Goal: Task Accomplishment & Management: Use online tool/utility

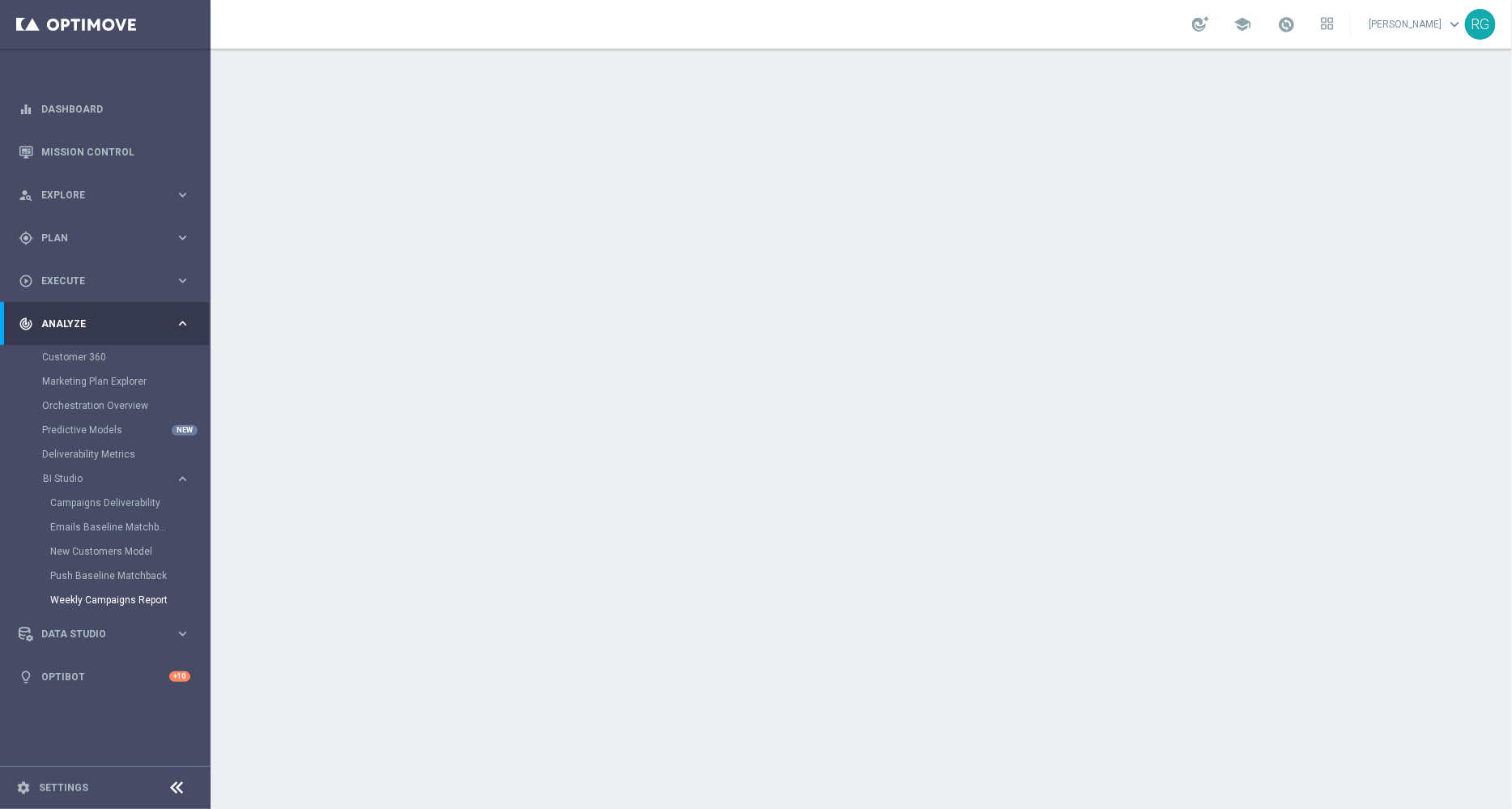
click at [113, 518] on div "Emails Baseline Matchback" at bounding box center [129, 528] width 159 height 24
click at [113, 527] on link "Emails Baseline Matchback" at bounding box center [109, 528] width 118 height 13
click at [93, 155] on link "Mission Control" at bounding box center [116, 152] width 149 height 43
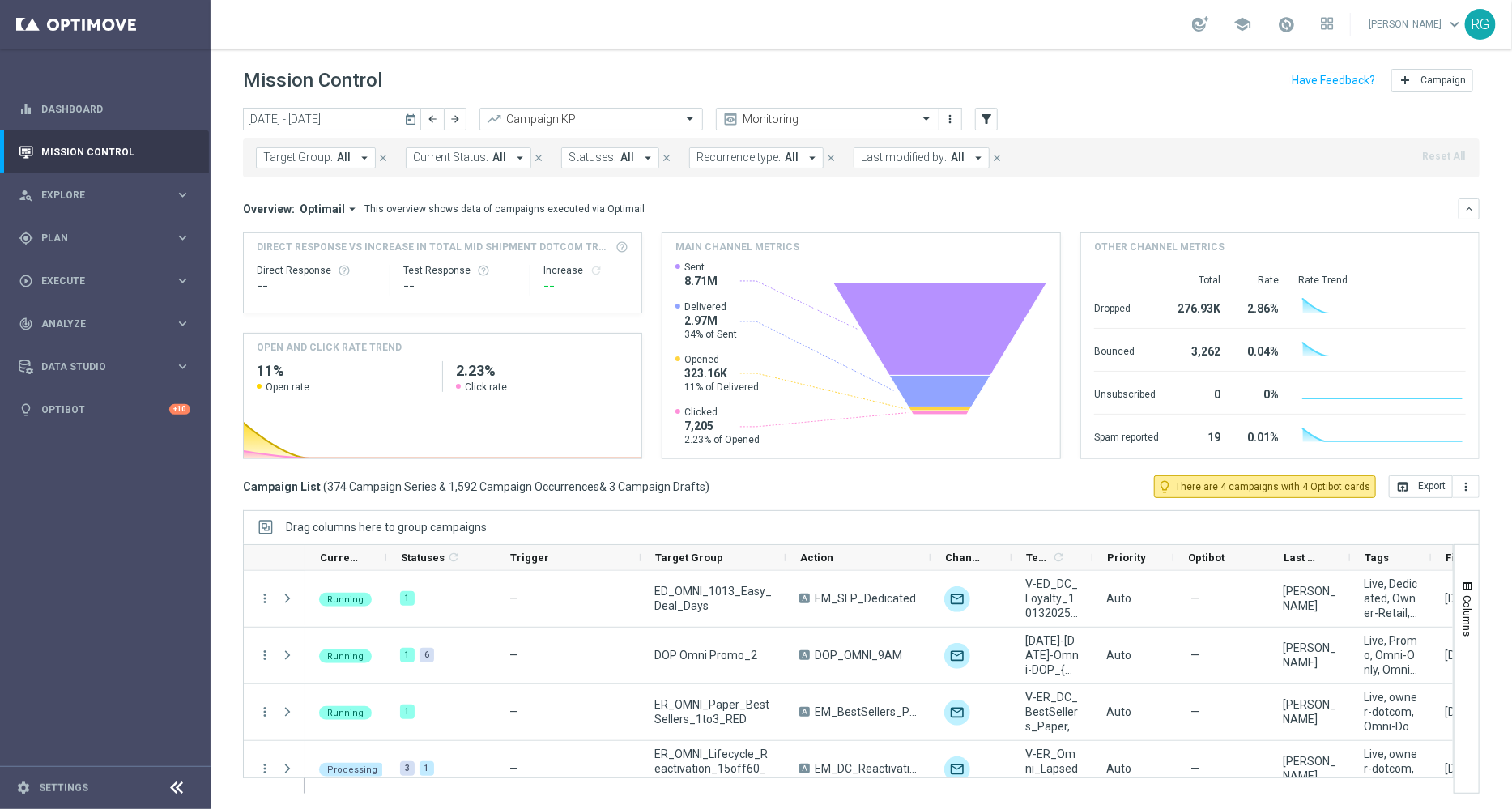
click at [409, 119] on icon "today" at bounding box center [412, 119] width 15 height 15
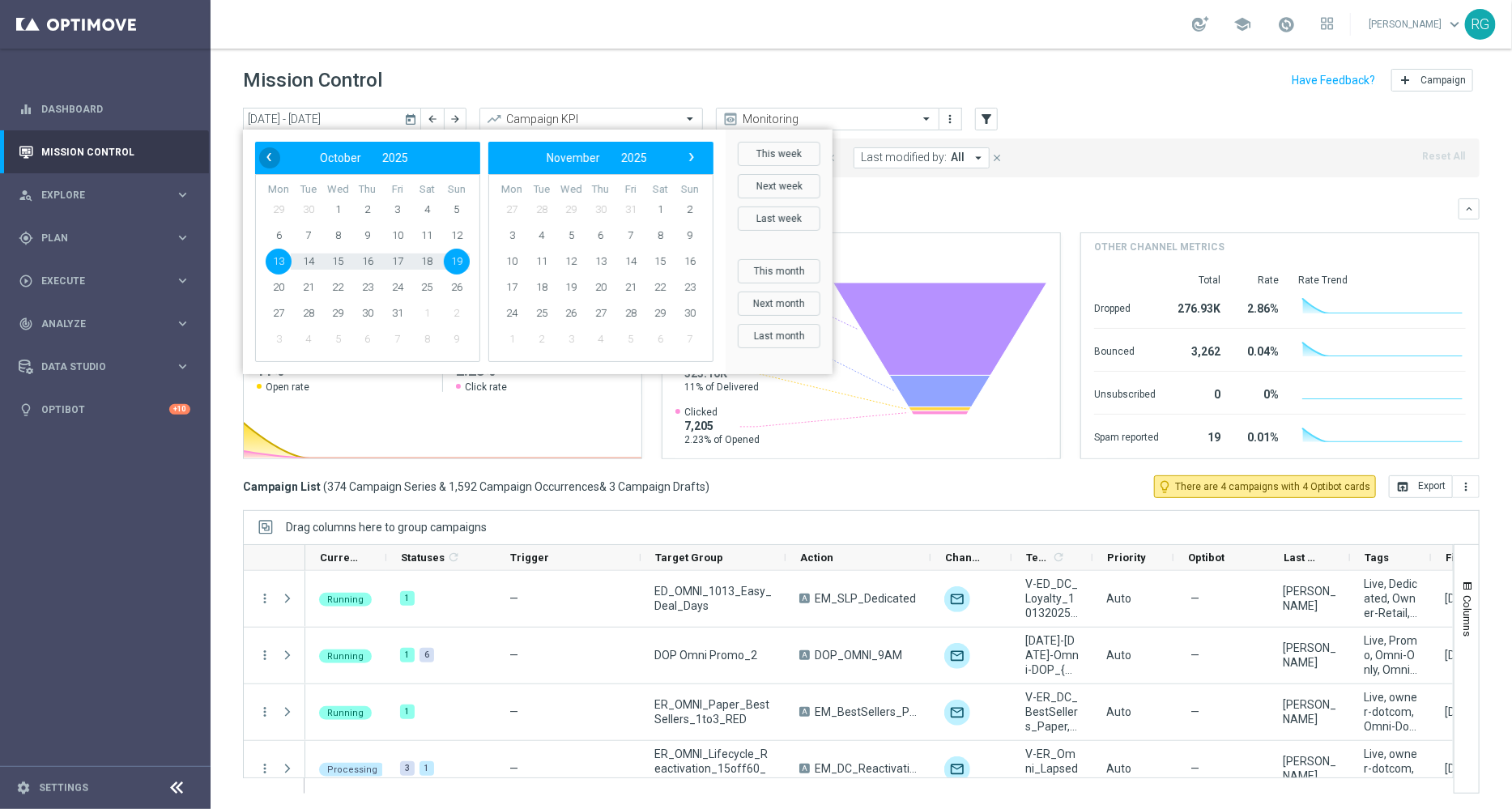
click at [268, 167] on span "‹" at bounding box center [269, 157] width 21 height 21
click at [452, 289] on span "28" at bounding box center [457, 288] width 26 height 26
click at [664, 208] on span "4" at bounding box center [660, 210] width 26 height 26
type input "[DATE] - [DATE]"
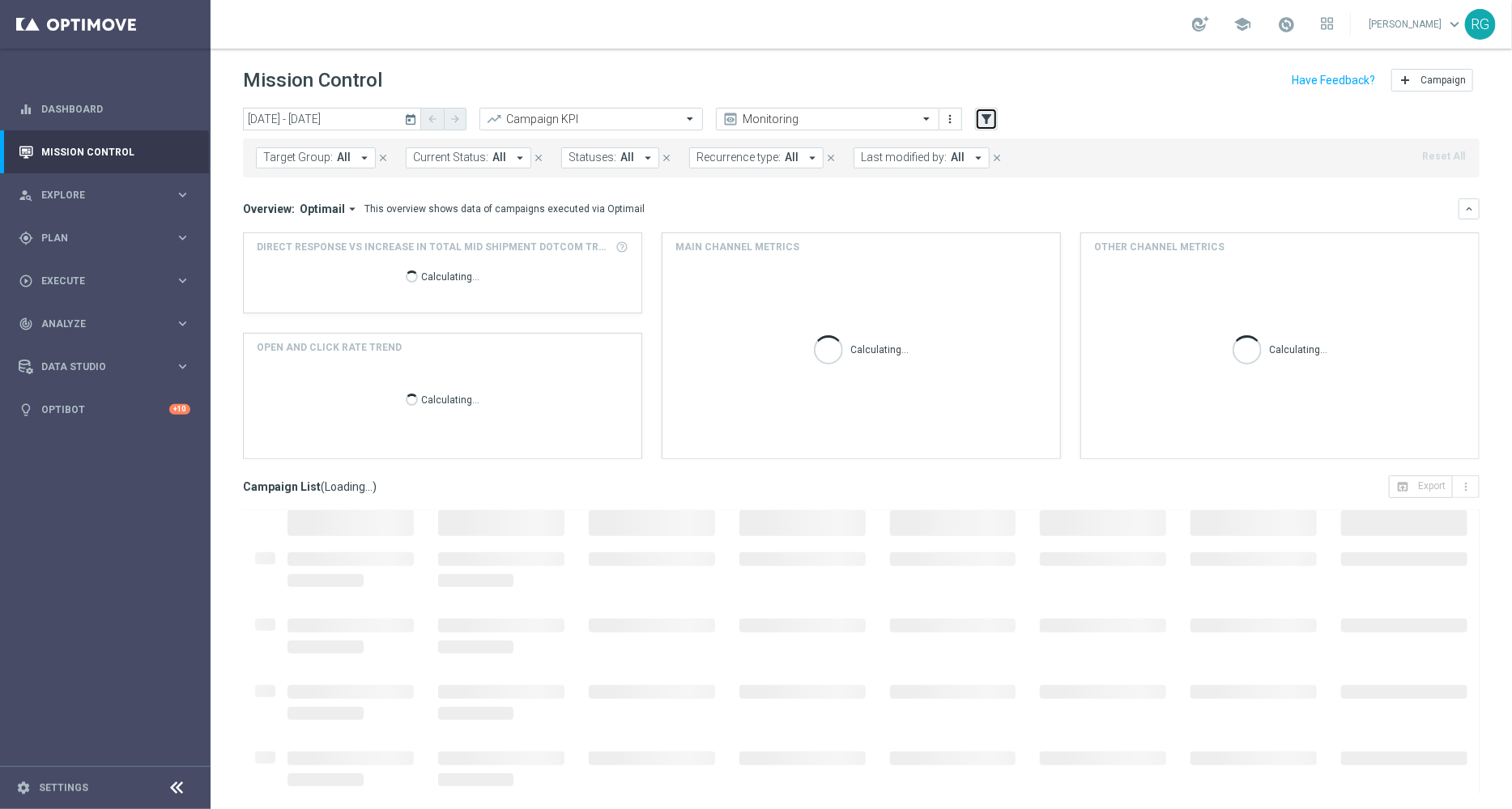
click at [991, 115] on icon "filter_alt" at bounding box center [986, 119] width 15 height 15
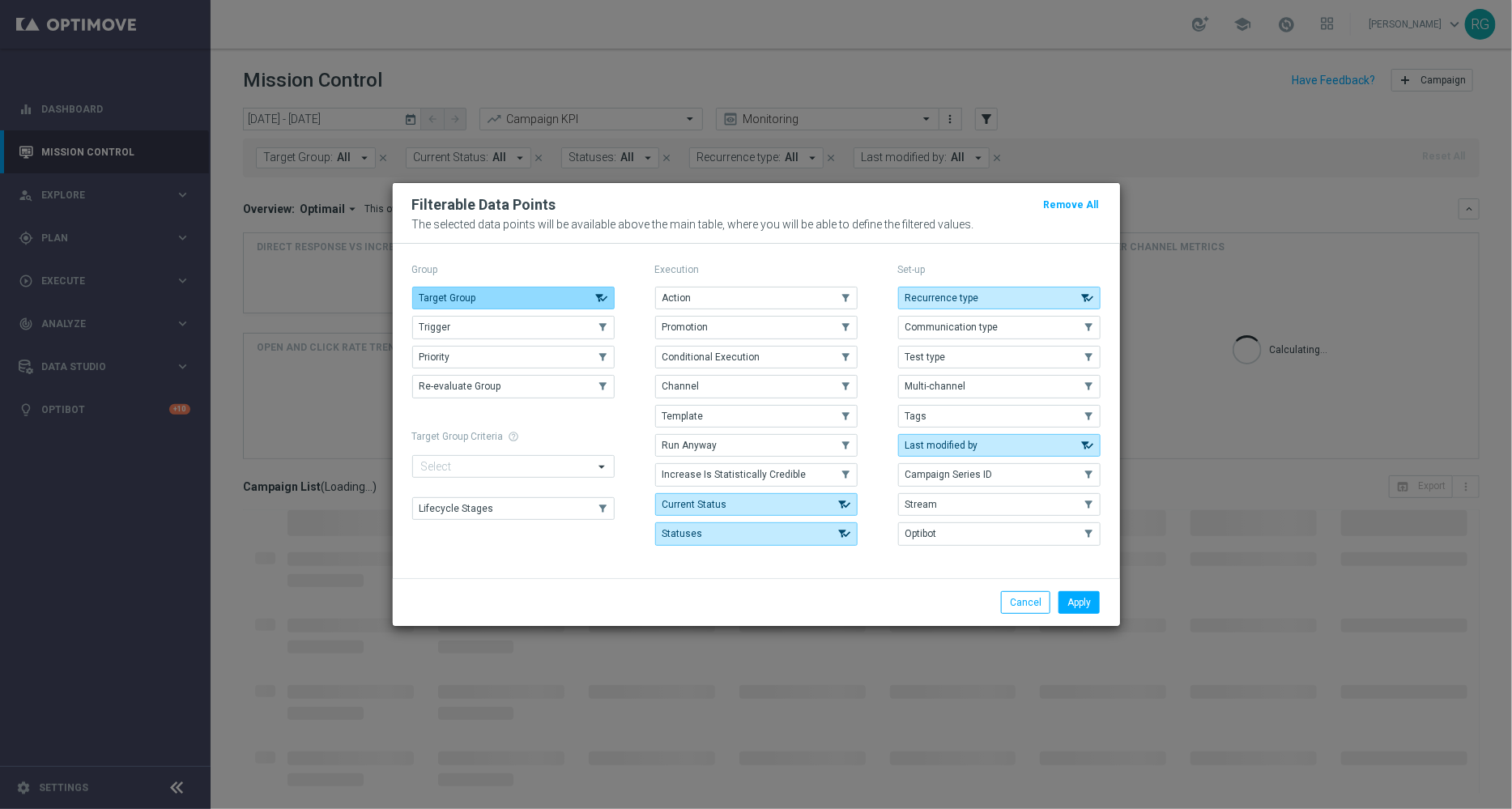
click at [569, 298] on button "Target Group" at bounding box center [512, 298] width 202 height 23
click at [764, 508] on button "Current Status" at bounding box center [756, 504] width 202 height 23
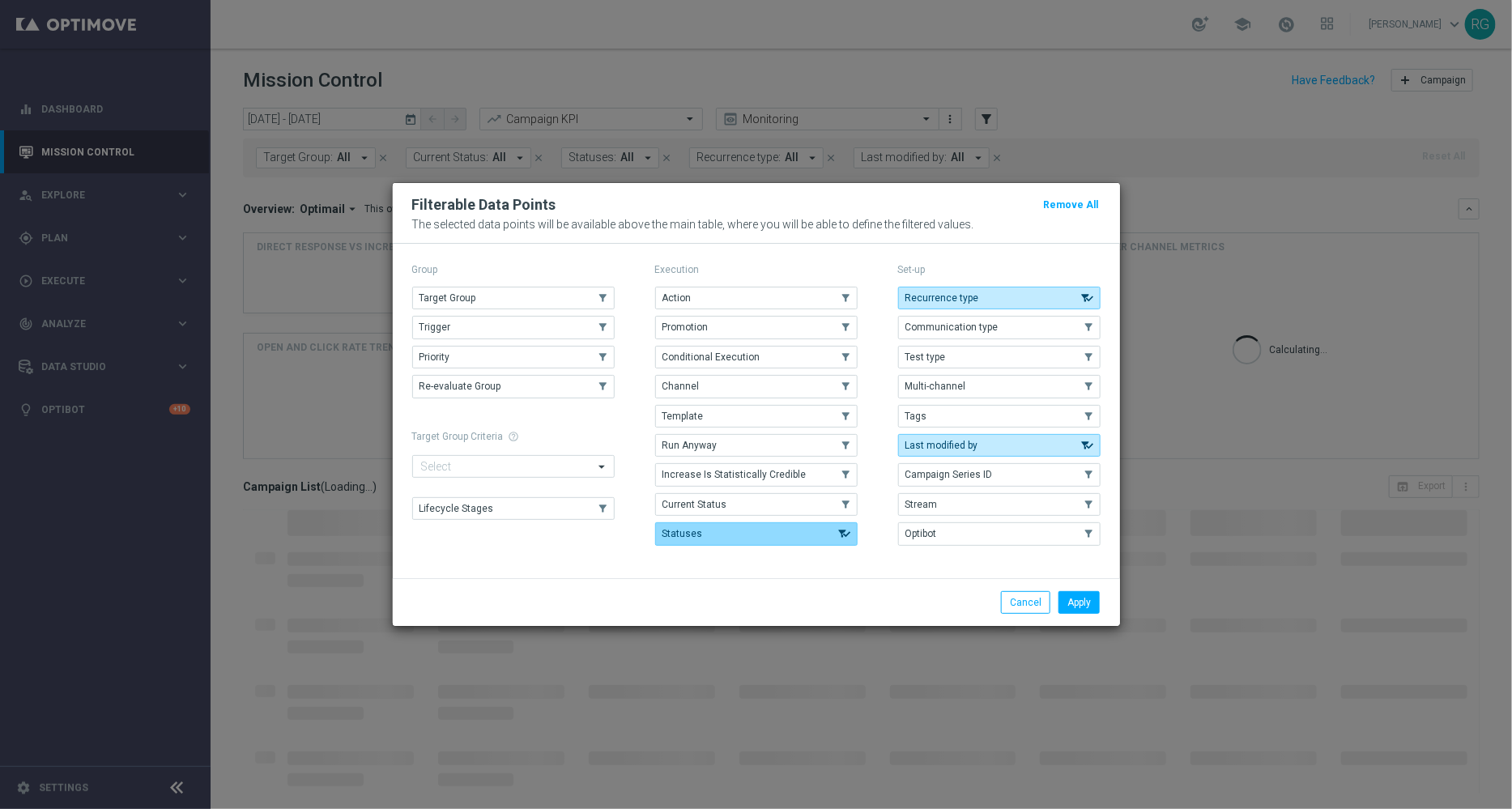
click at [768, 529] on button "Statuses" at bounding box center [756, 533] width 202 height 23
click at [930, 440] on span "Last modified by" at bounding box center [942, 446] width 73 height 11
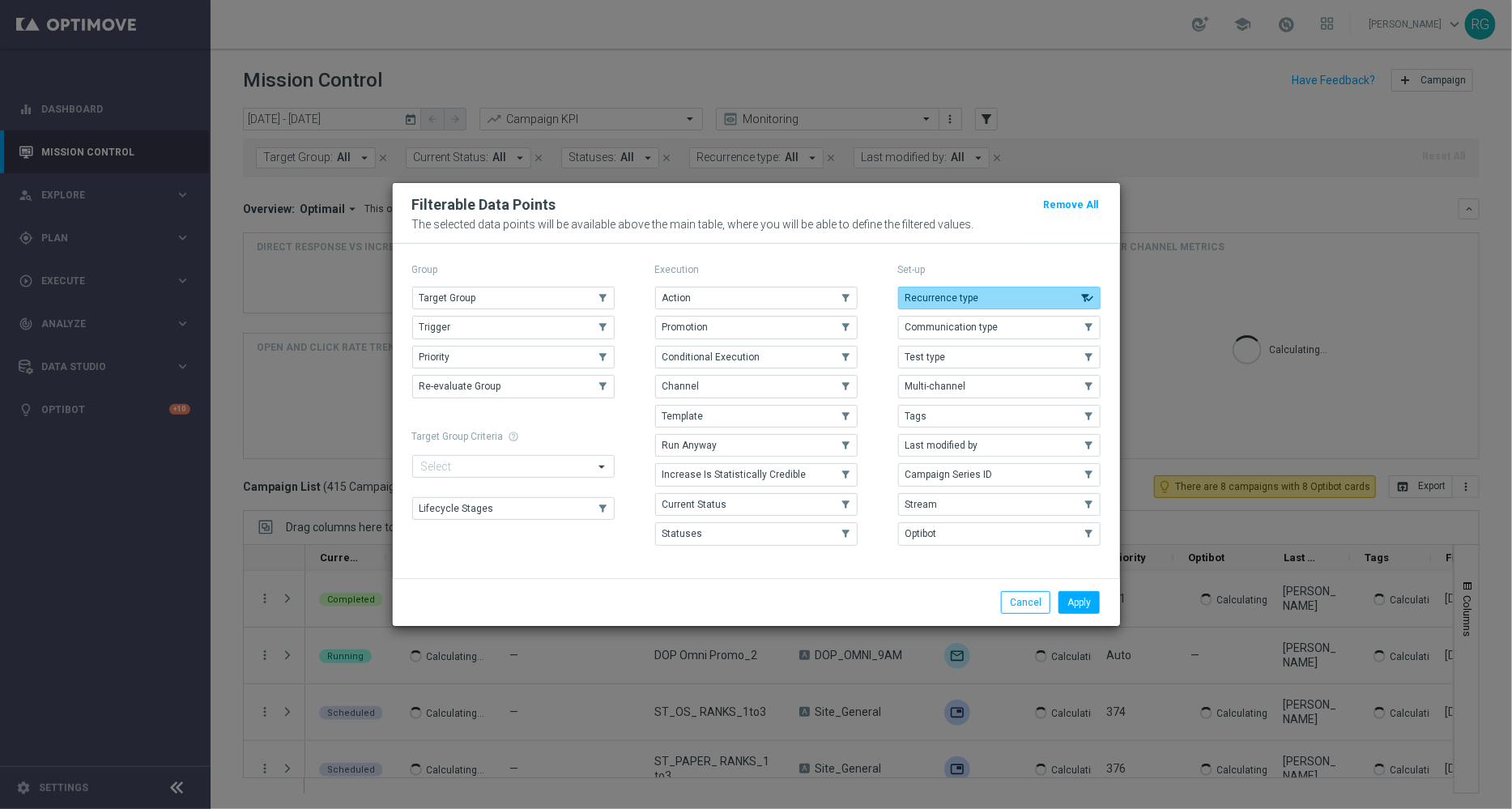
click at [935, 294] on span "Recurrence type" at bounding box center [942, 298] width 73 height 11
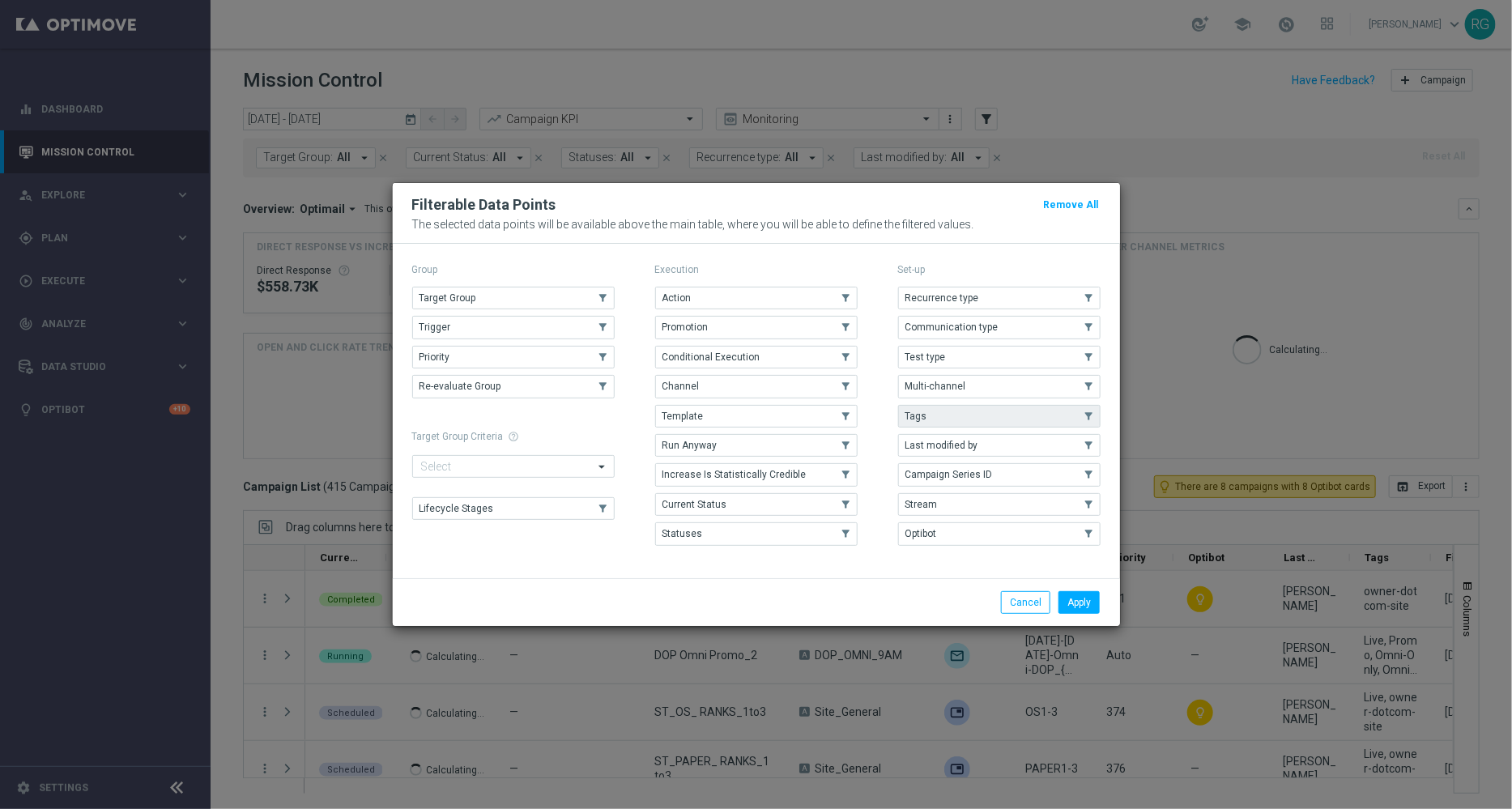
click at [936, 409] on button "Tags" at bounding box center [999, 417] width 202 height 23
click at [1094, 604] on button "Apply" at bounding box center [1079, 603] width 41 height 23
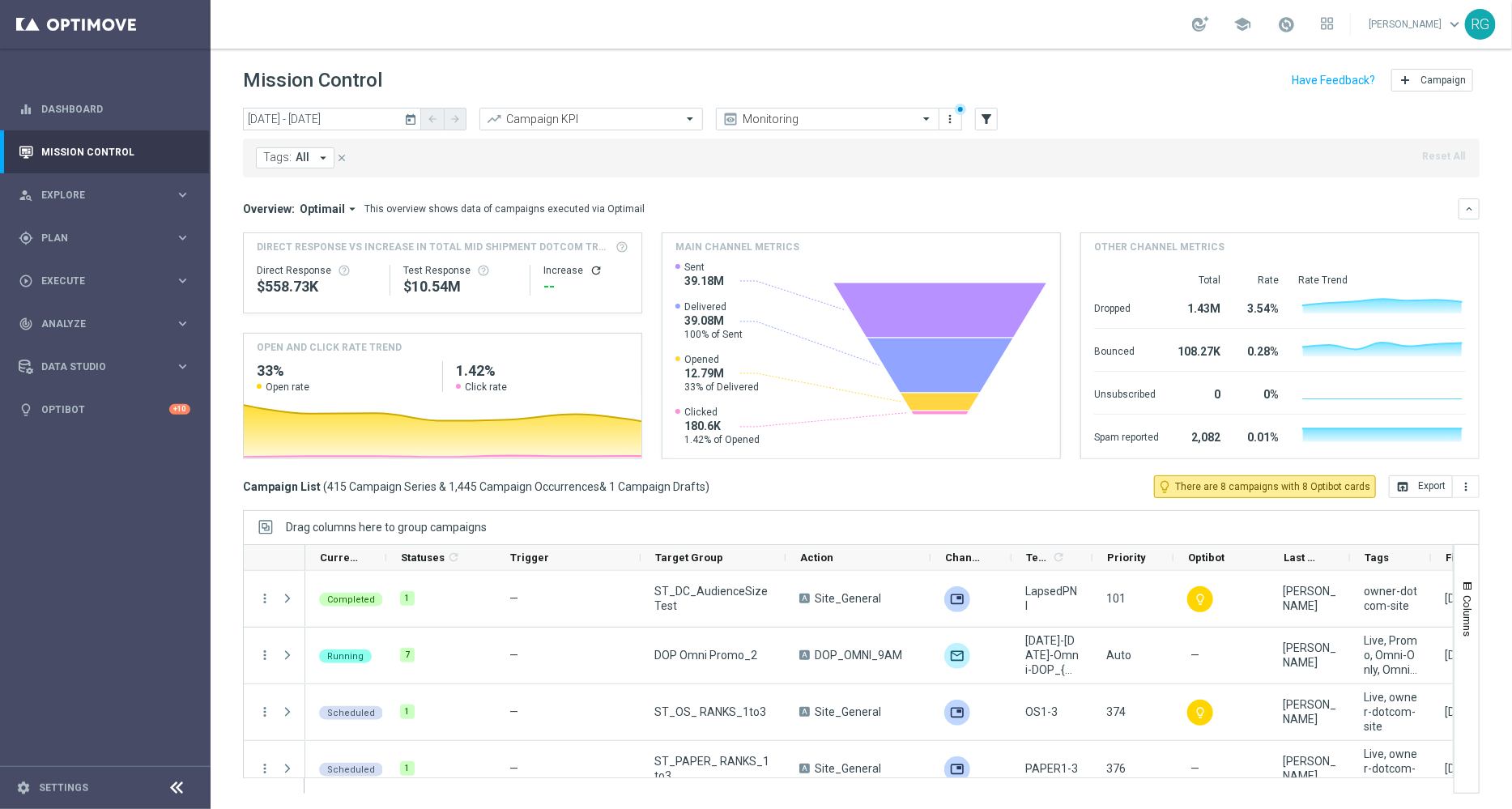
click at [320, 158] on icon "arrow_drop_down" at bounding box center [323, 158] width 15 height 15
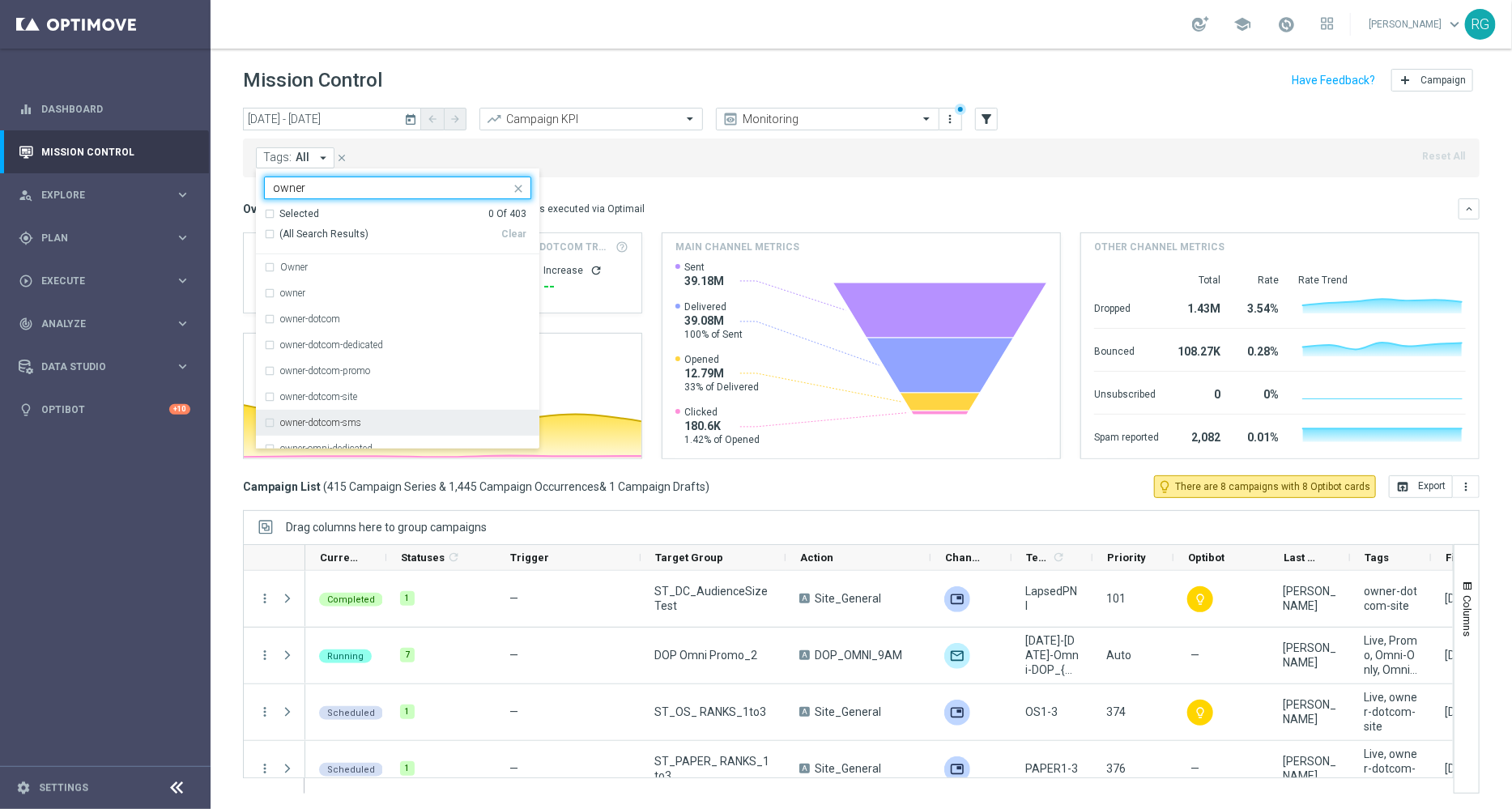
click at [389, 414] on div "owner-dotcom-sms" at bounding box center [398, 423] width 267 height 26
type input "owner"
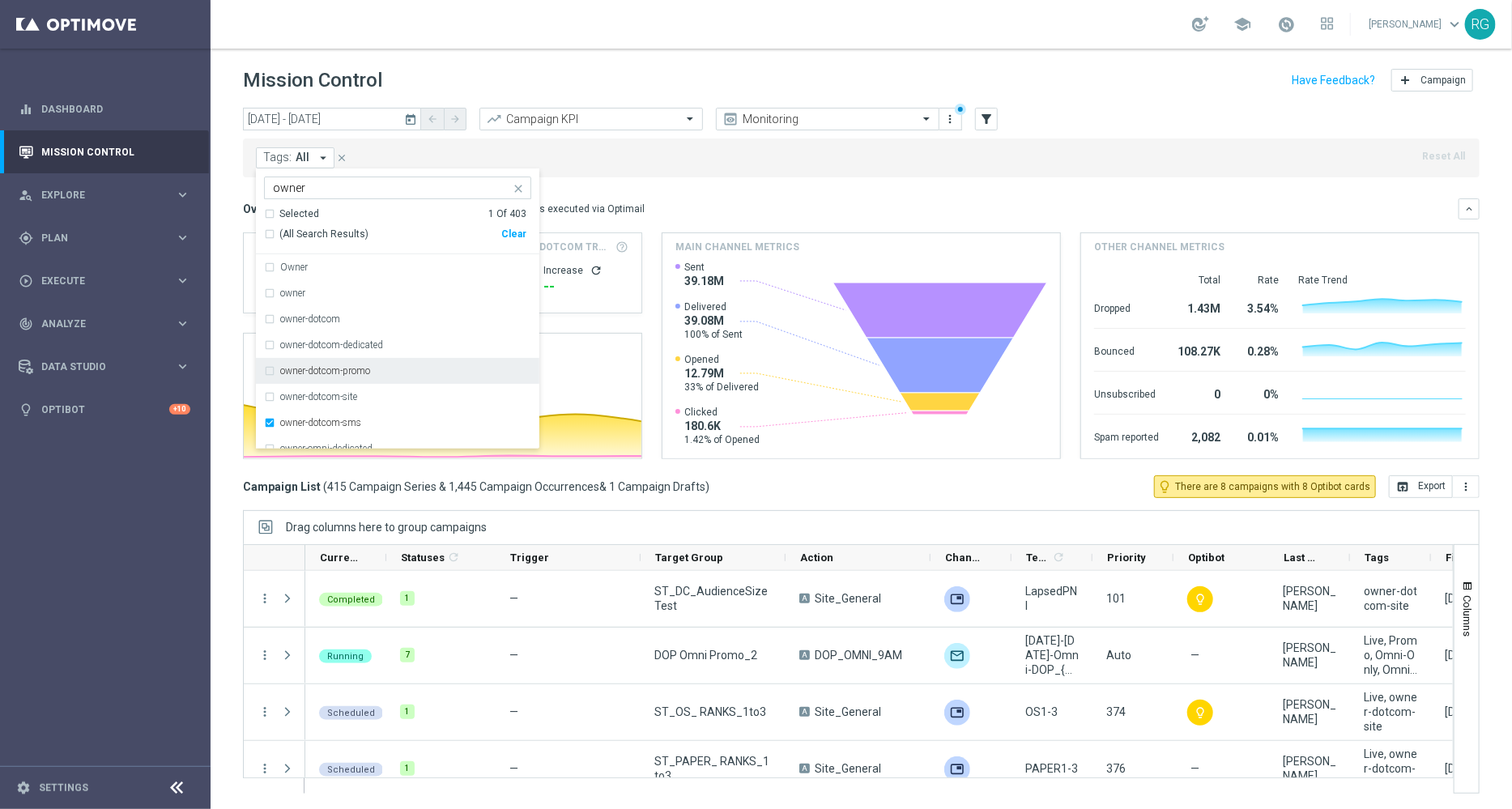
click at [822, 193] on mini-dashboard "Overview: Optimail arrow_drop_down This overview shows data of campaigns execut…" at bounding box center [860, 326] width 1236 height 298
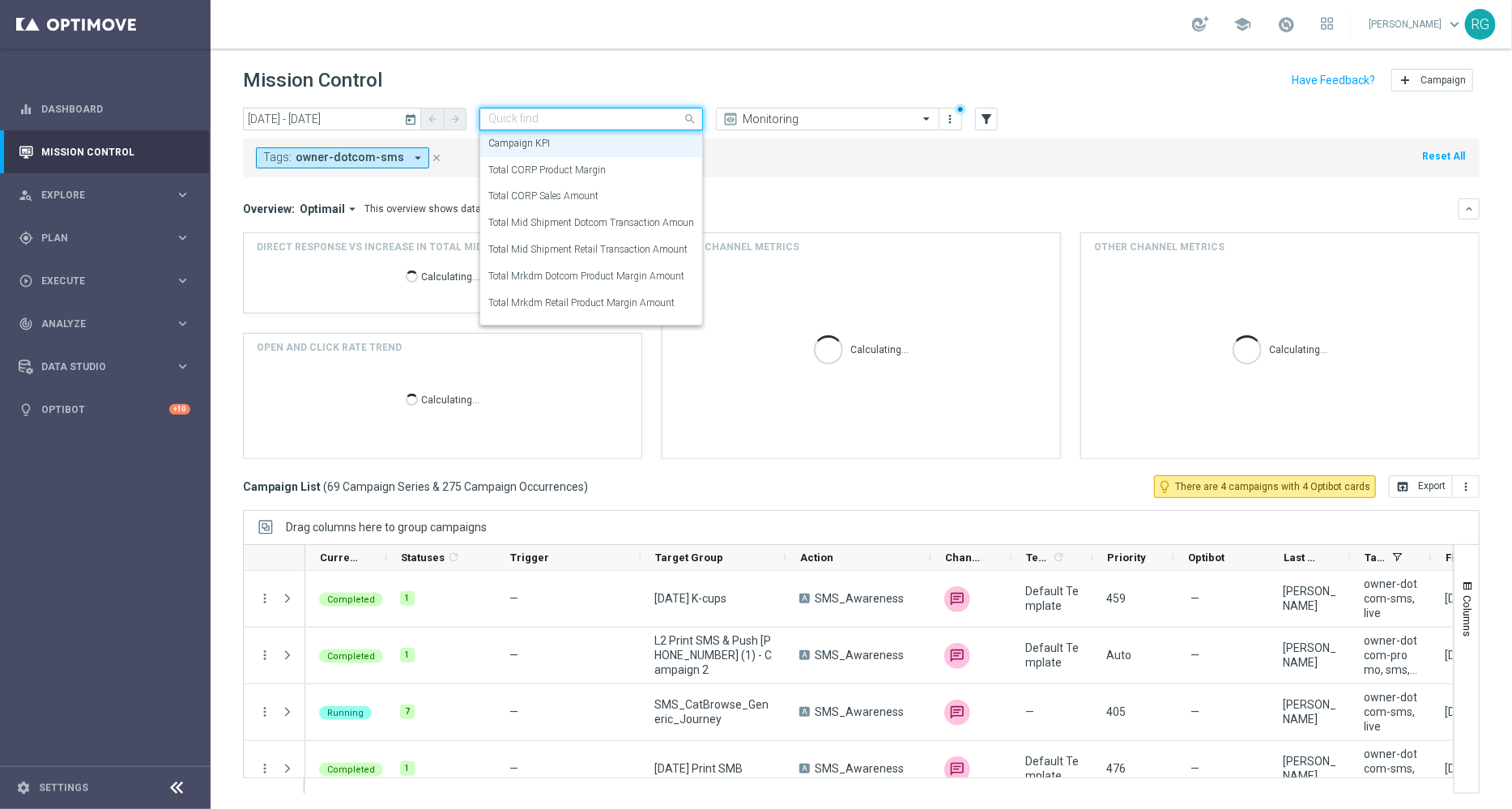
click at [583, 113] on input "text" at bounding box center [575, 119] width 173 height 14
click at [620, 225] on label "Total Mid Shipment Dotcom Transaction Amount" at bounding box center [592, 223] width 209 height 14
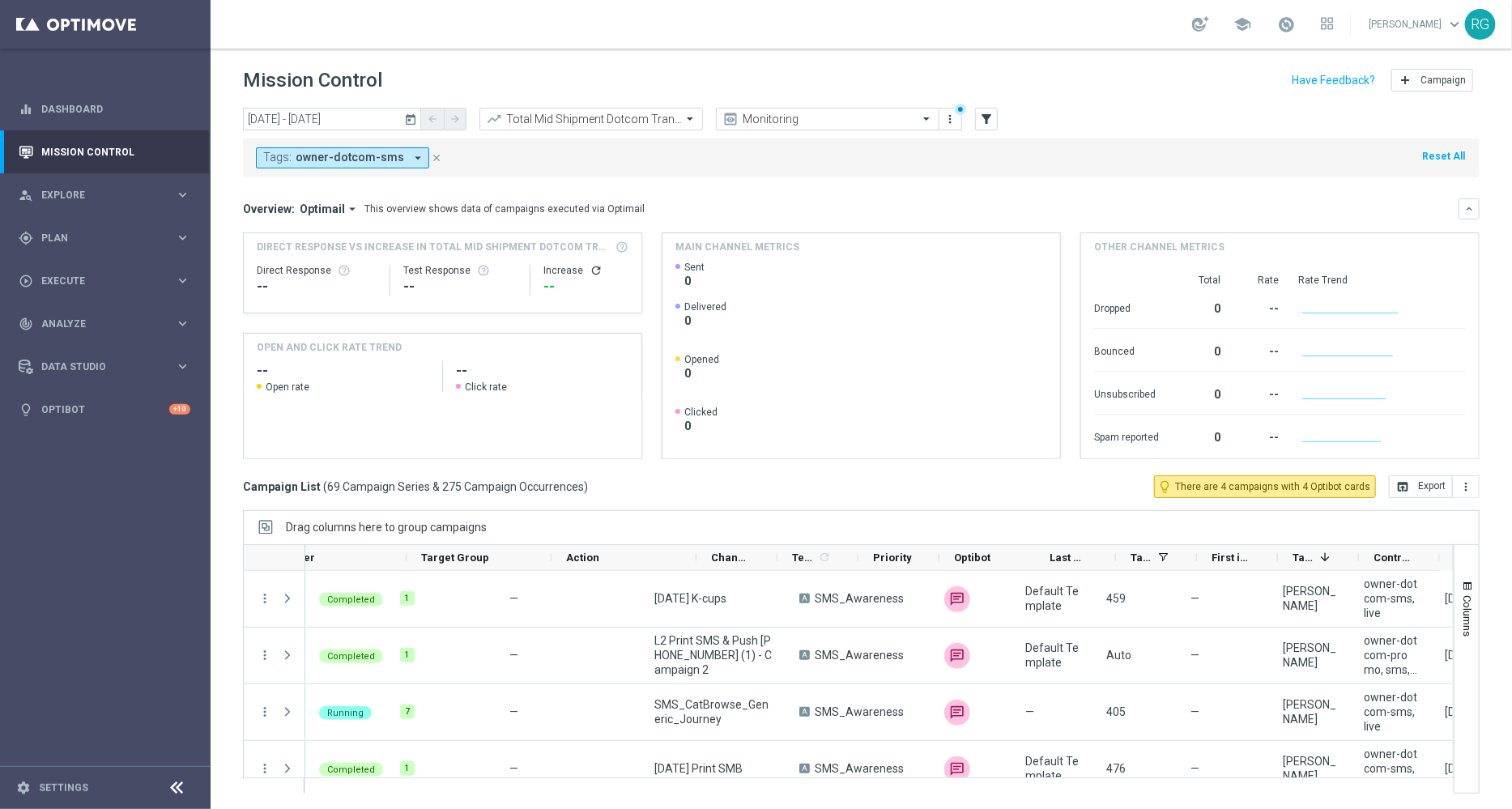
scroll to position [0, 234]
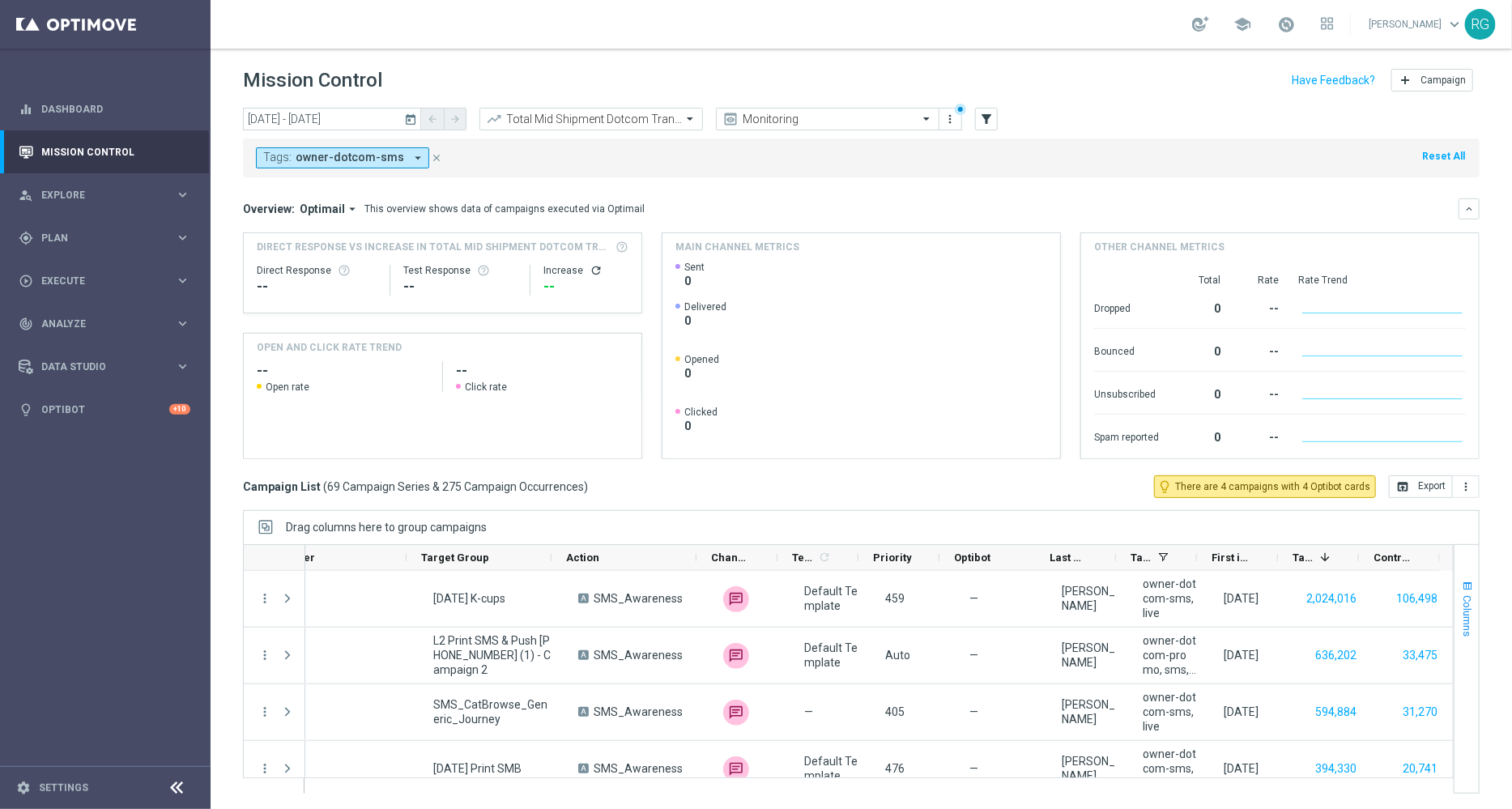
click at [1466, 584] on span "button" at bounding box center [1468, 587] width 13 height 13
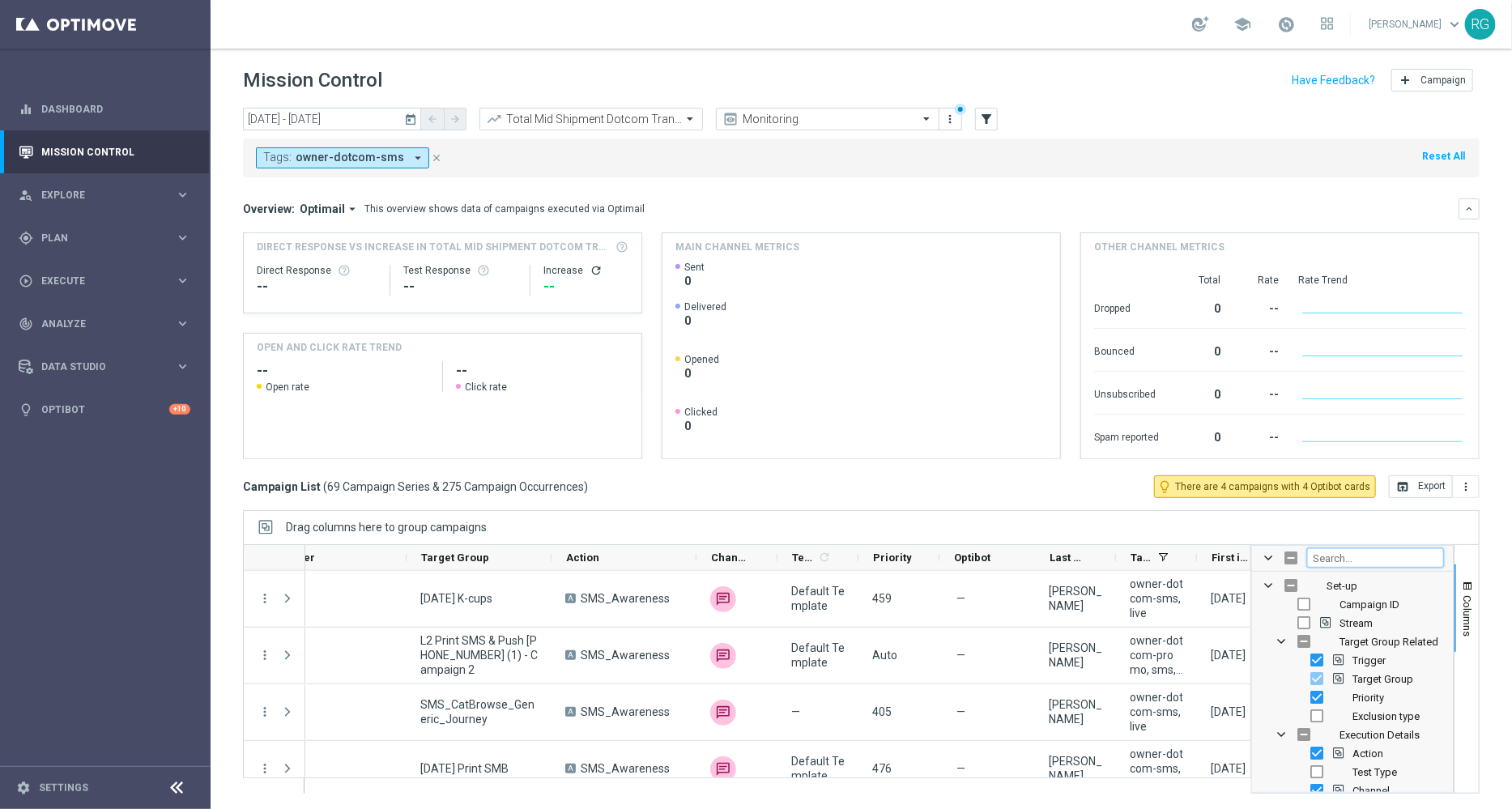
click at [1347, 556] on input "Filter Columns Input" at bounding box center [1376, 558] width 137 height 20
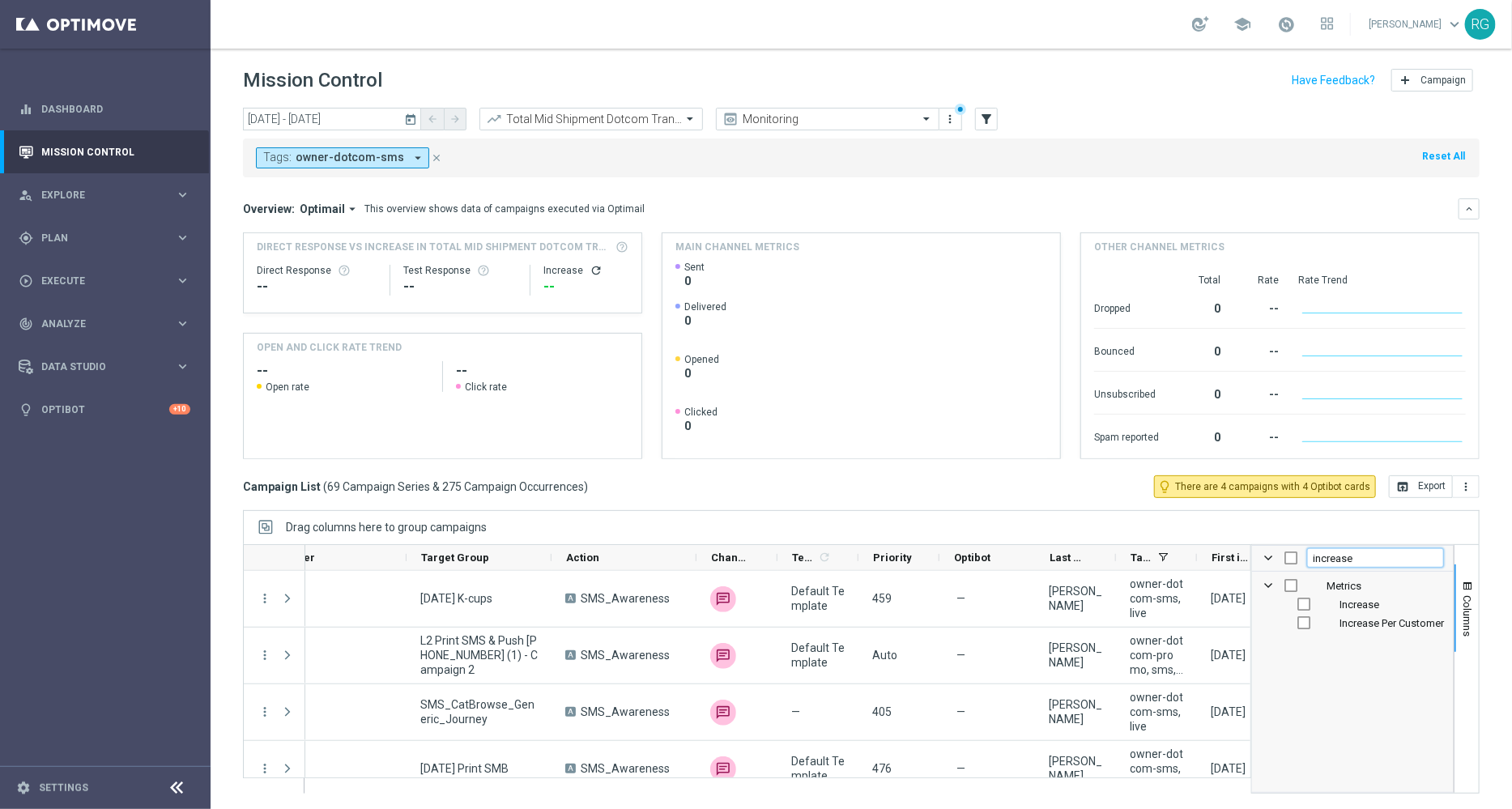
type input "increase"
click at [1308, 600] on input "Press SPACE to toggle visibility (hidden)" at bounding box center [1304, 605] width 13 height 13
checkbox input "true"
checkbox input "false"
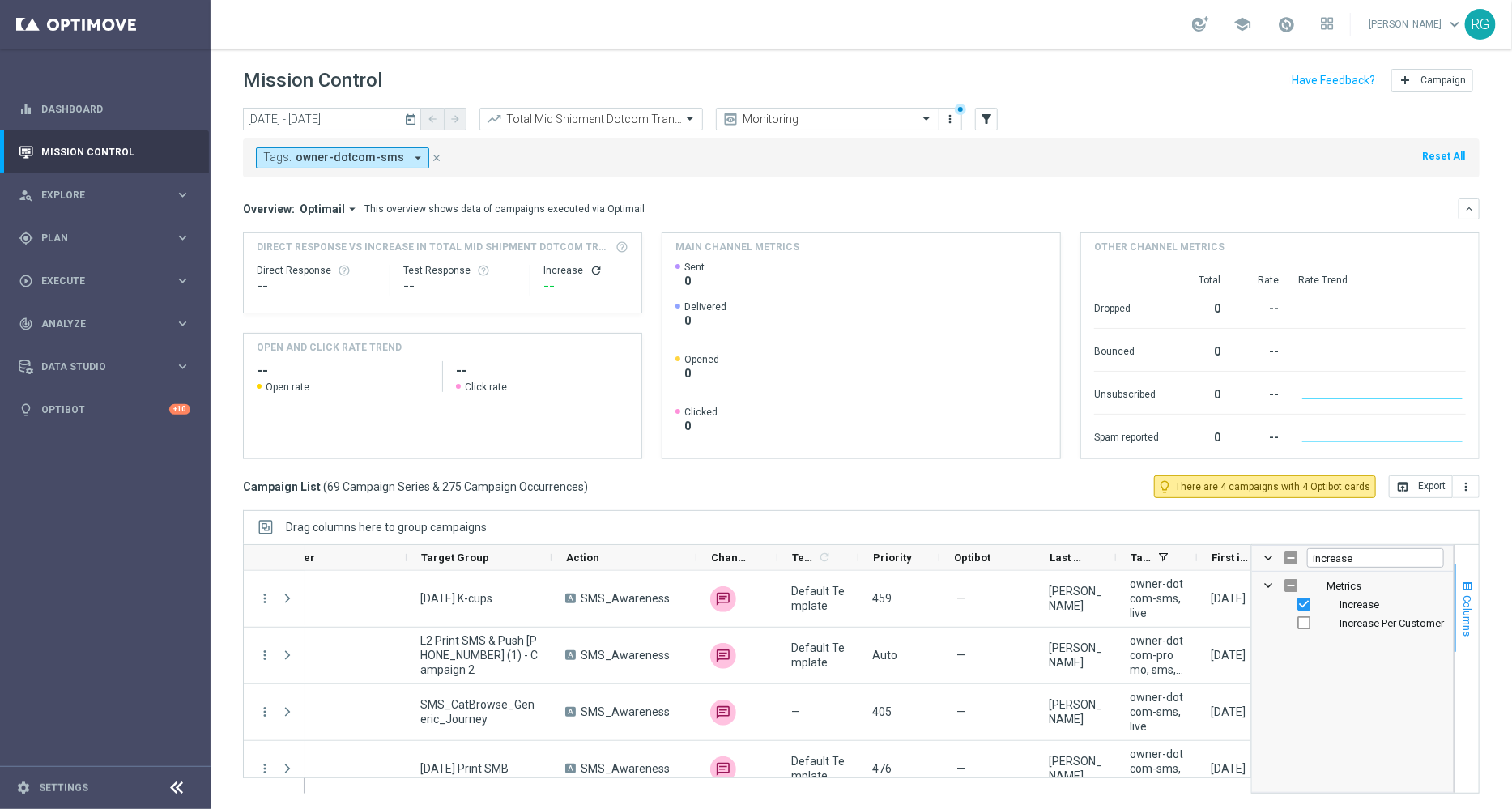
click at [1473, 605] on span "Columns" at bounding box center [1468, 616] width 13 height 41
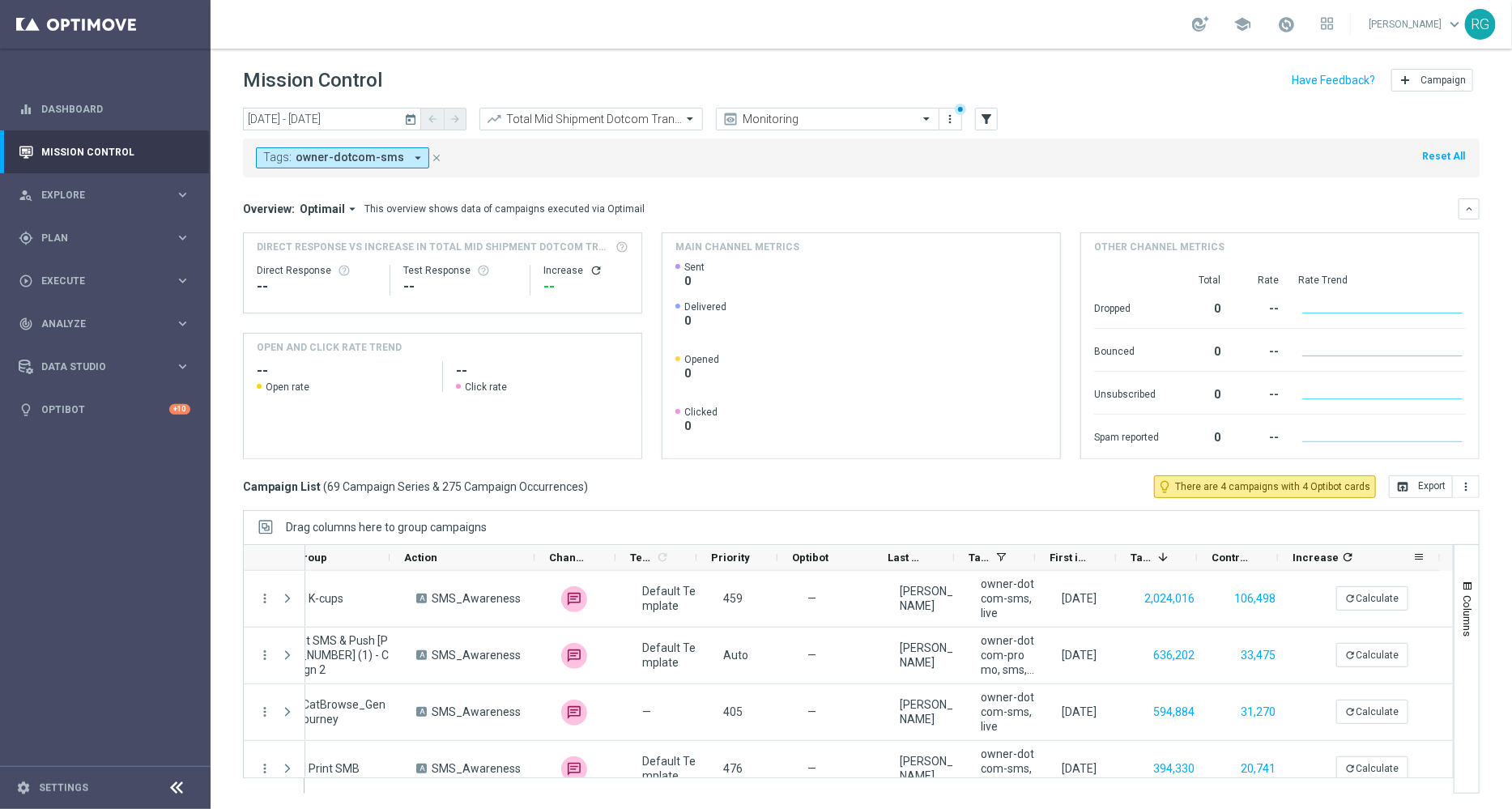
click at [1341, 556] on icon "refresh" at bounding box center [1347, 558] width 13 height 13
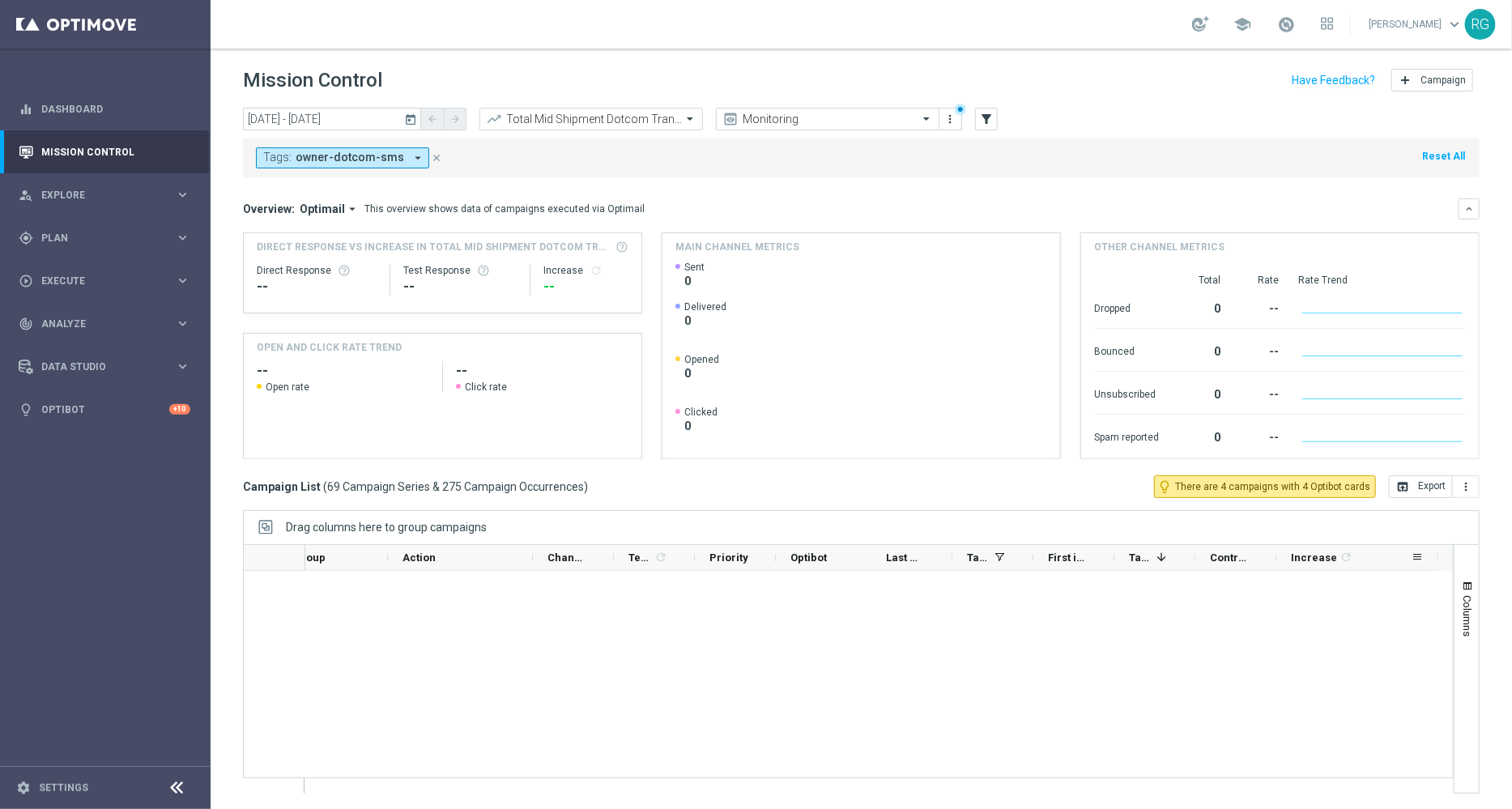
scroll to position [3706, 0]
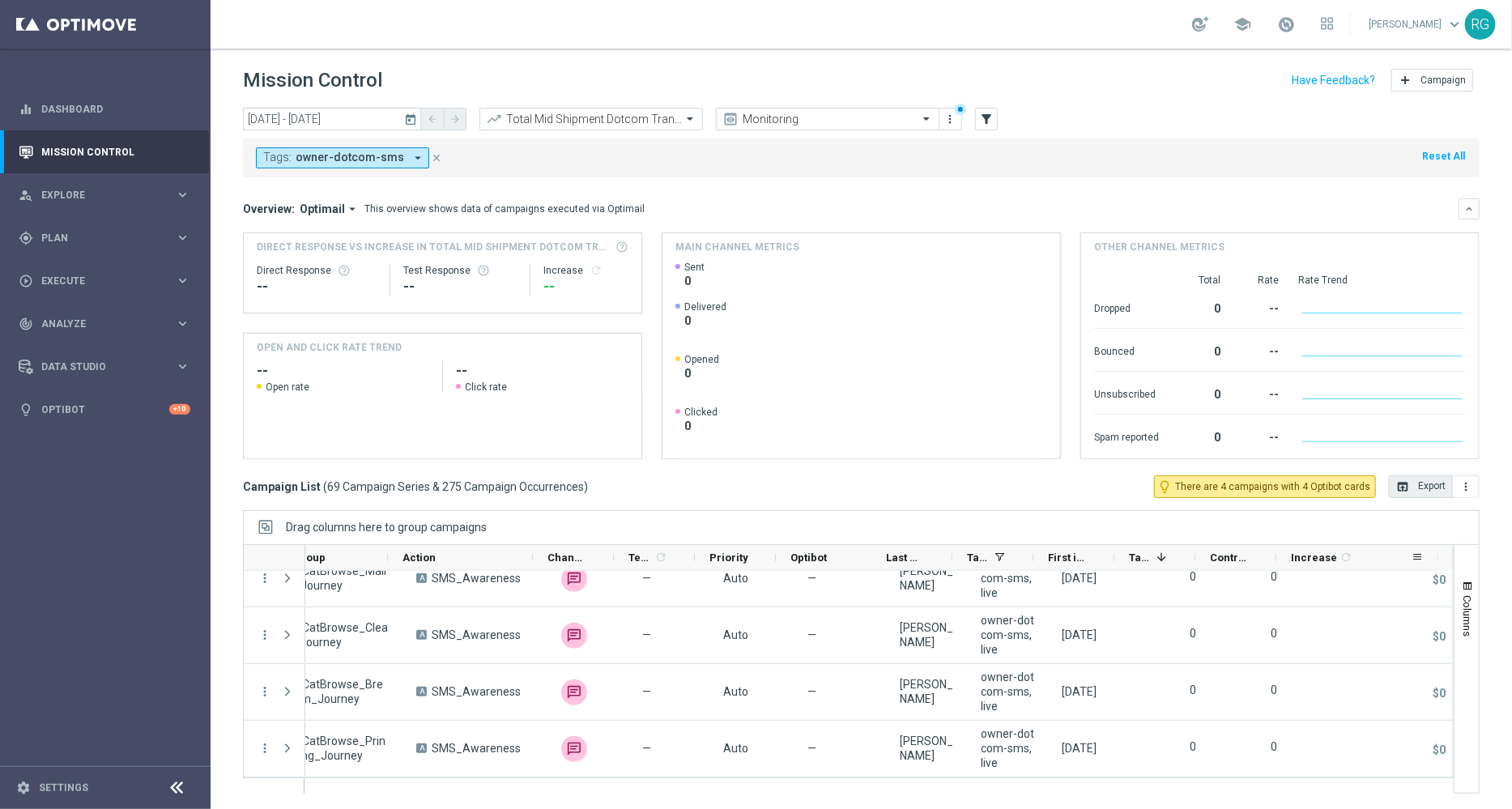
click at [1438, 493] on button "open_in_browser Export" at bounding box center [1421, 486] width 64 height 23
click at [575, 116] on input "text" at bounding box center [575, 119] width 173 height 14
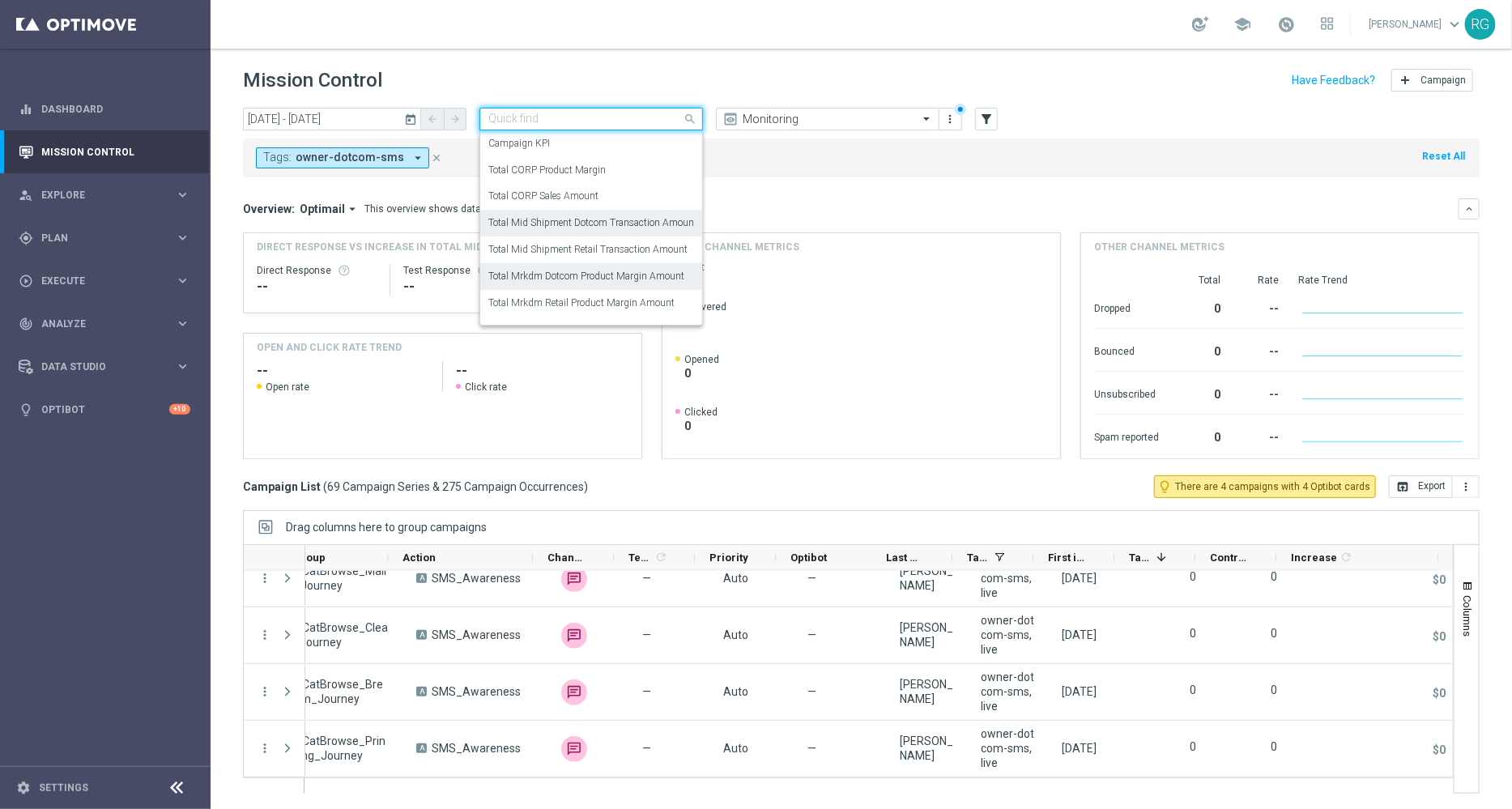
click at [613, 270] on label "Total Mrkdm Dotcom Product Margin Amount" at bounding box center [586, 277] width 196 height 14
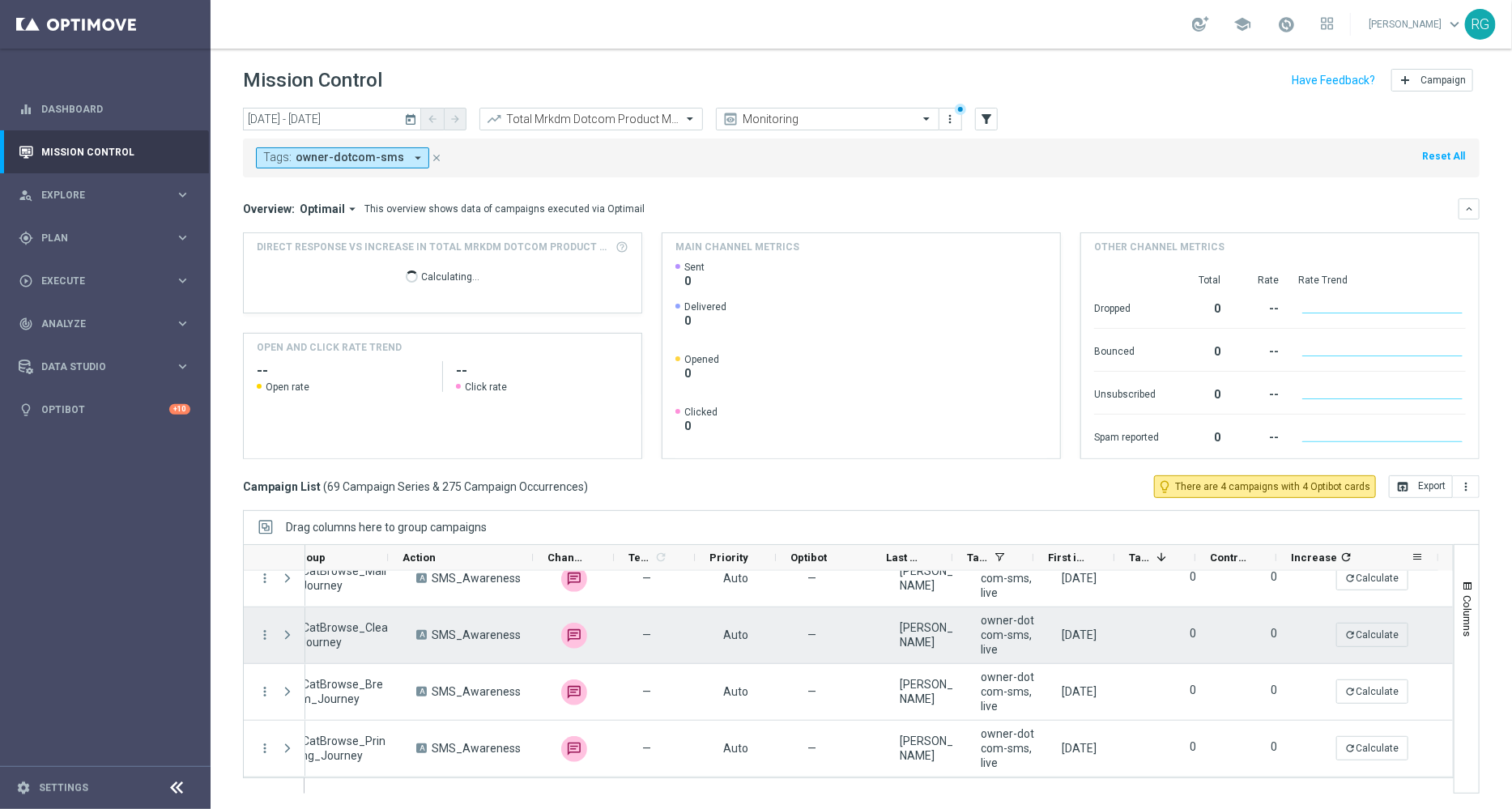
click at [1340, 560] on icon "refresh" at bounding box center [1346, 558] width 13 height 13
click at [1063, 476] on div "Campaign List ( 69 Campaign Series & 275 Campaign Occurrences ) lightbulb_outli…" at bounding box center [860, 486] width 1236 height 23
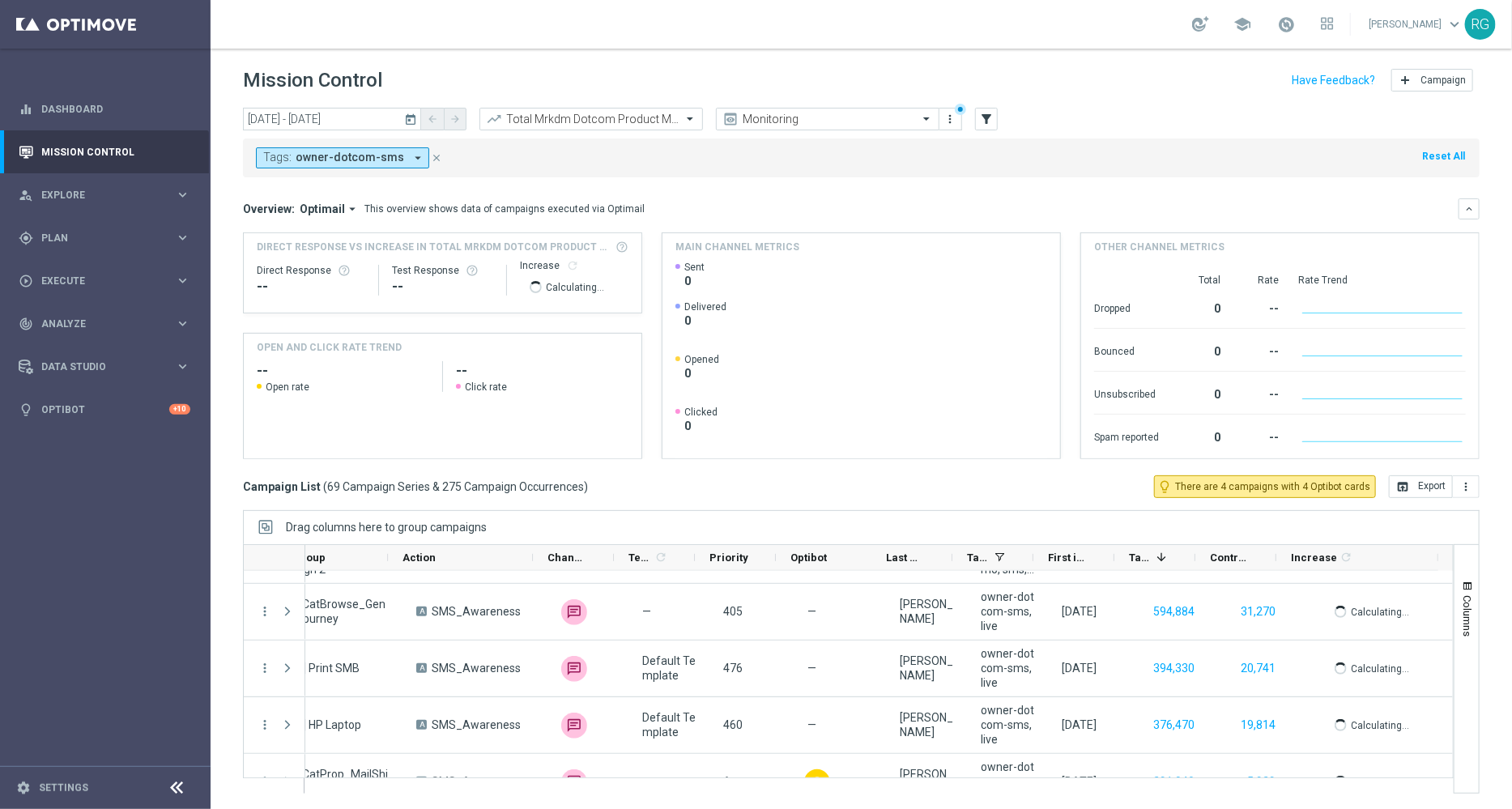
scroll to position [0, 0]
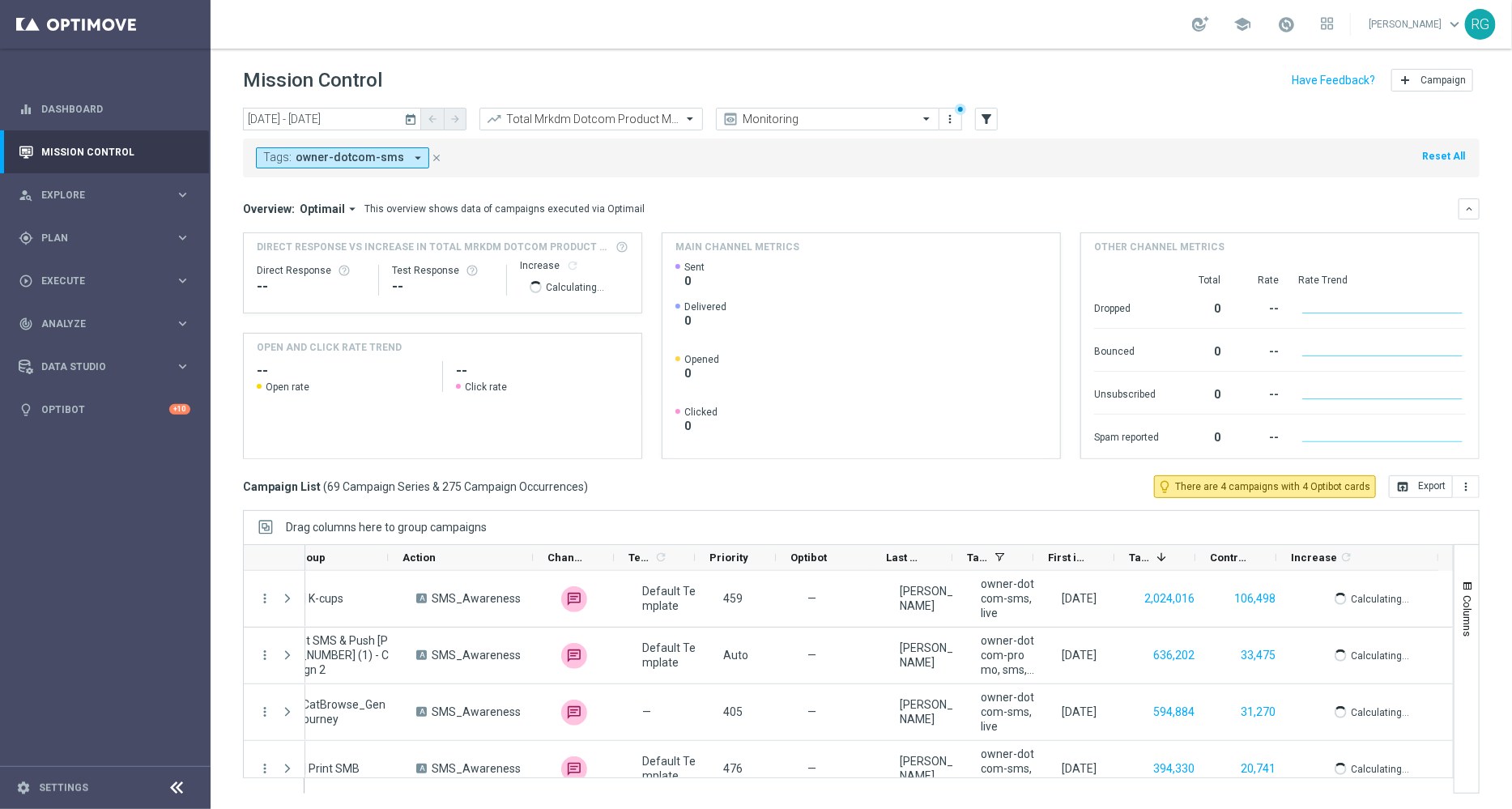
click at [1142, 82] on div "Mission Control add Campaign" at bounding box center [860, 81] width 1236 height 32
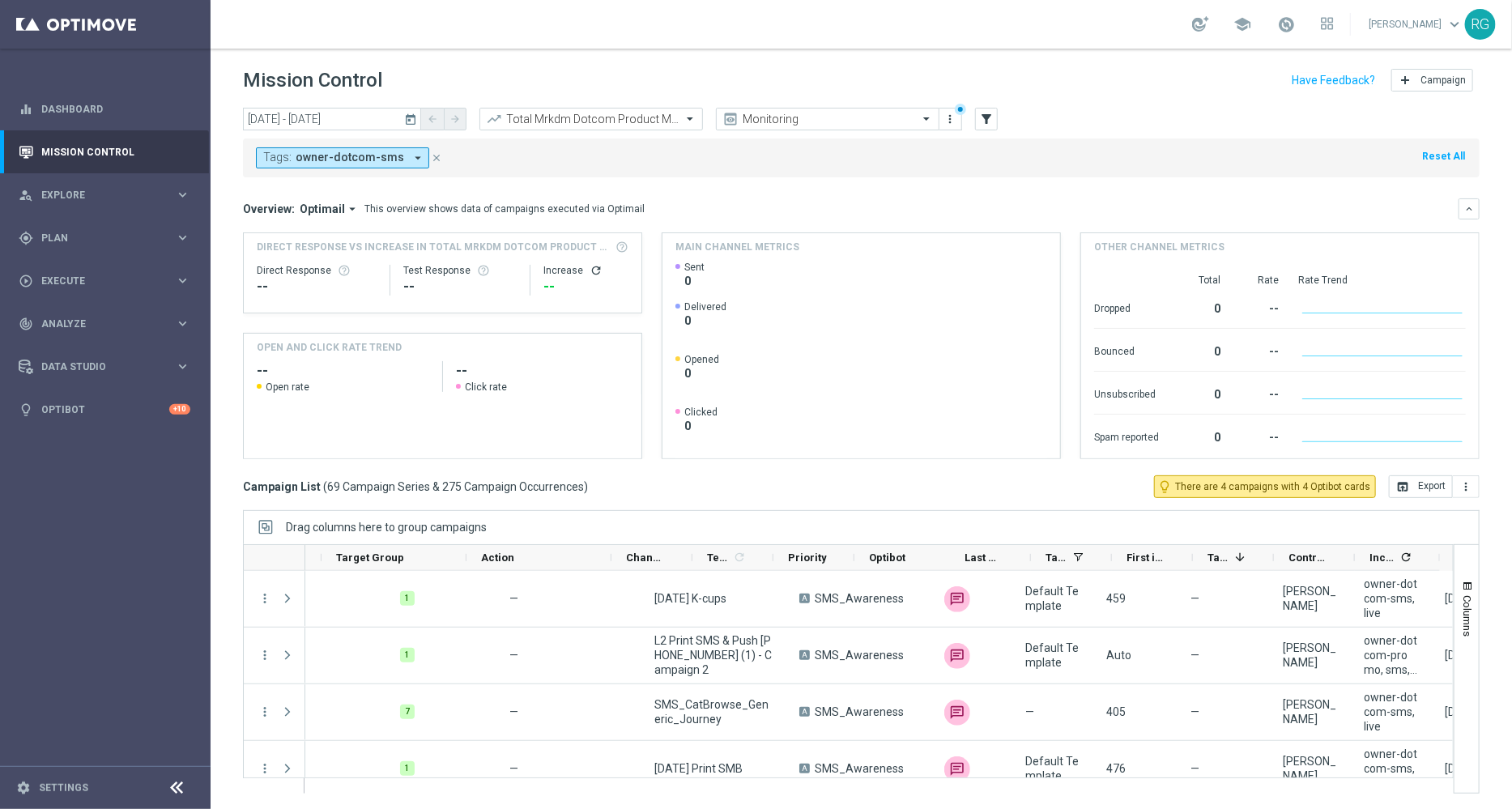
scroll to position [0, 319]
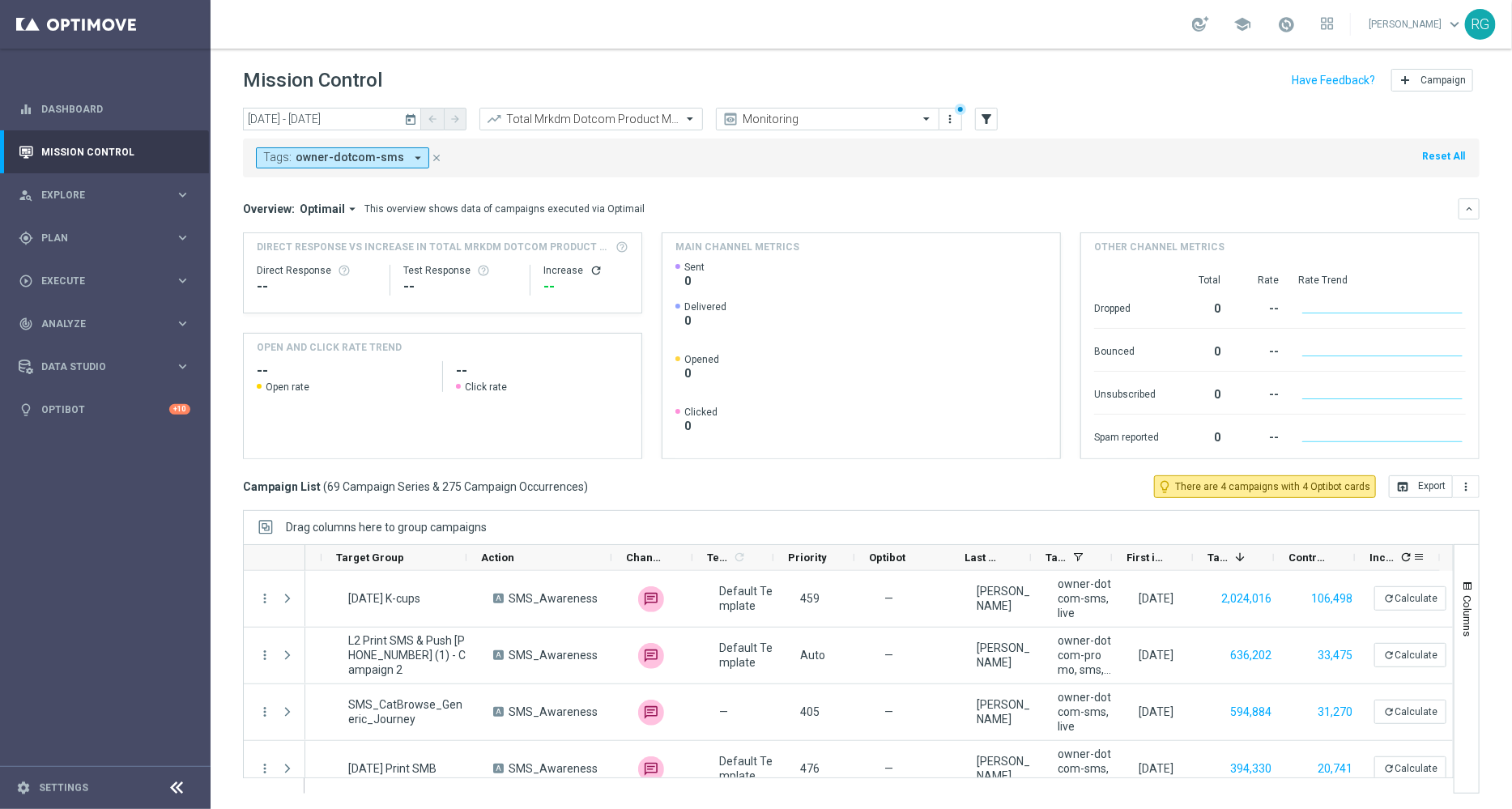
click at [1399, 557] on icon "refresh" at bounding box center [1406, 558] width 13 height 13
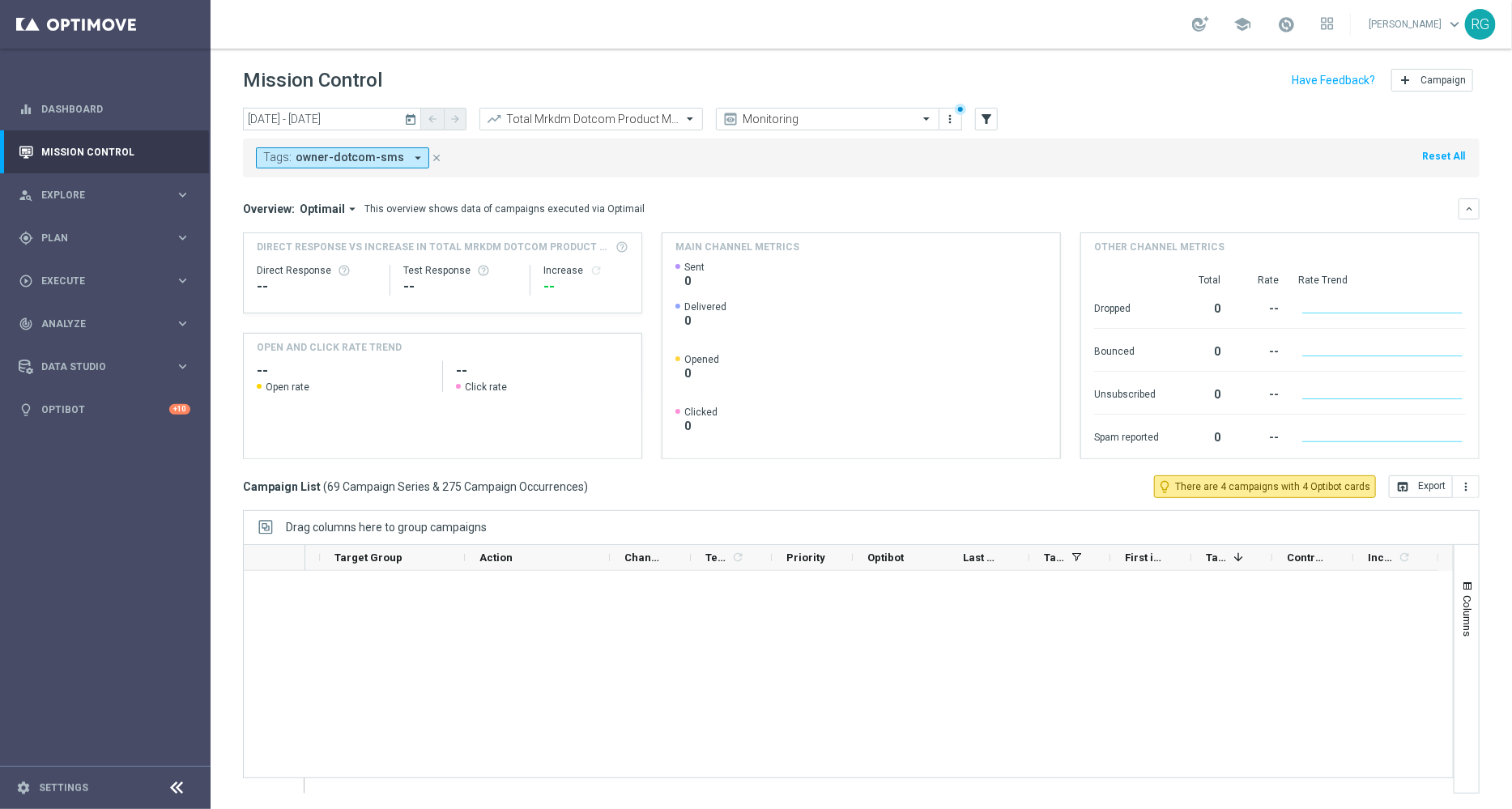
scroll to position [3706, 0]
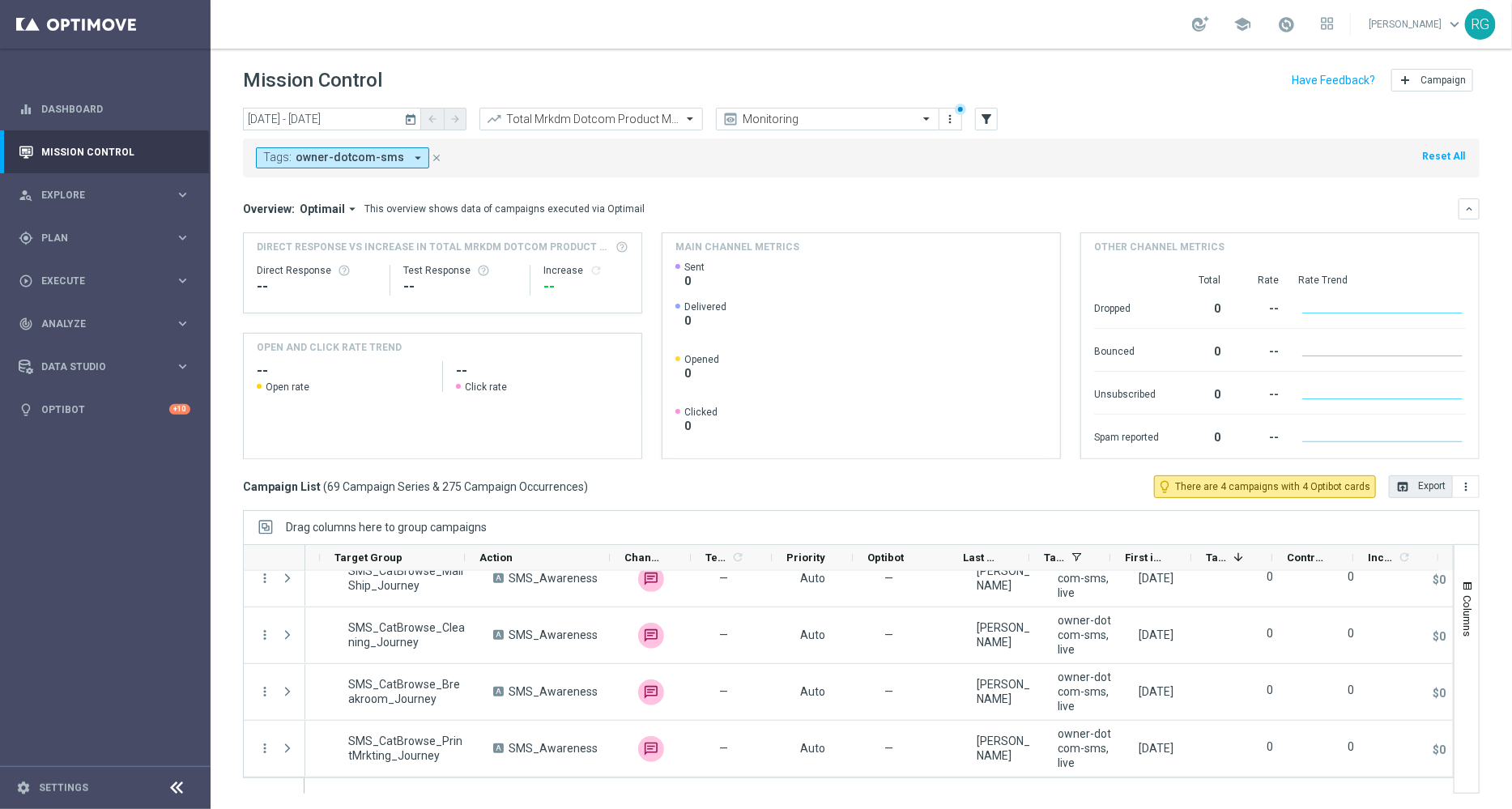
click at [1421, 484] on button "open_in_browser Export" at bounding box center [1421, 486] width 64 height 23
